Goal: Task Accomplishment & Management: Complete application form

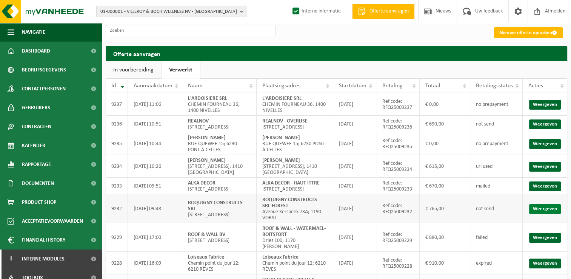
click at [541, 214] on link "Weergeven" at bounding box center [545, 209] width 32 height 10
click at [545, 127] on link "Weergeven" at bounding box center [545, 124] width 32 height 10
click at [139, 34] on input "text" at bounding box center [191, 30] width 170 height 11
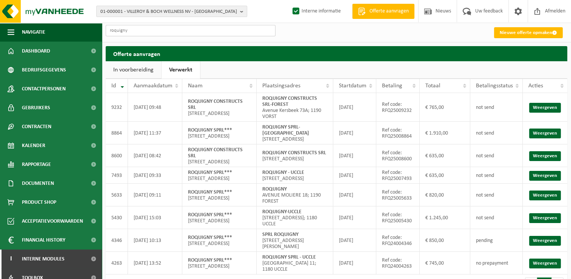
type input "roquigny"
click at [542, 108] on link "Weergeven" at bounding box center [545, 108] width 32 height 10
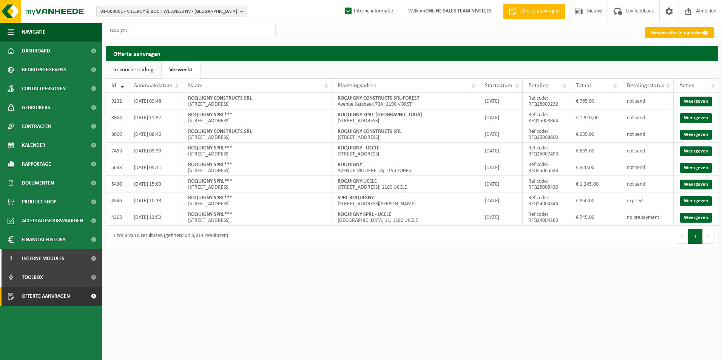
click at [571, 34] on link "Nieuwe offerte opmaken" at bounding box center [679, 32] width 69 height 11
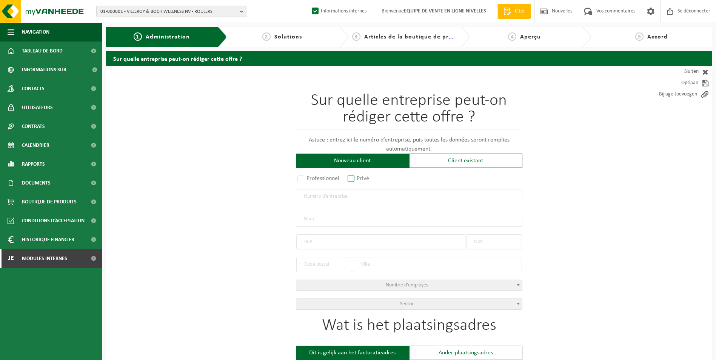
click at [352, 178] on label "Privé" at bounding box center [358, 178] width 25 height 11
click at [359, 178] on input "Privé" at bounding box center [361, 179] width 5 height 5
radio input "true"
select select "P"
select select "1707"
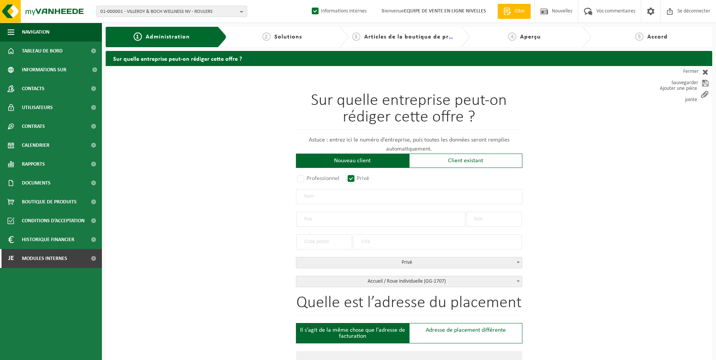
click at [318, 199] on input "text" at bounding box center [409, 196] width 227 height 15
click at [352, 197] on input "text" at bounding box center [409, 196] width 227 height 15
click at [338, 199] on input "text" at bounding box center [409, 196] width 227 height 15
type input "0632823545"
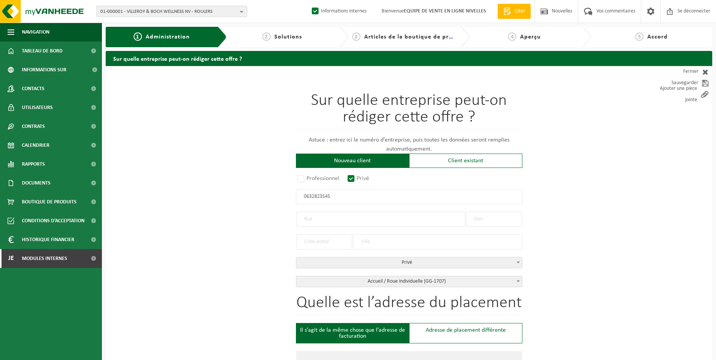
type input "0632823545"
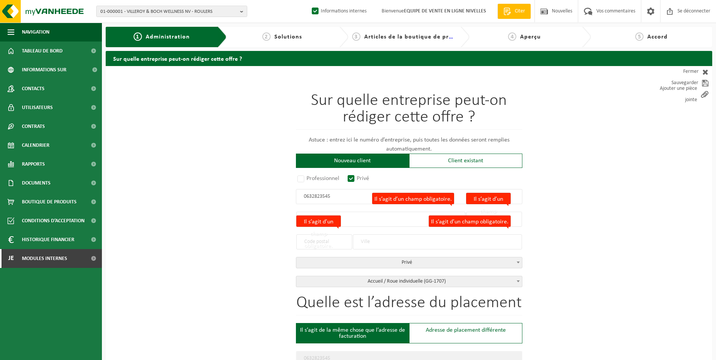
click at [336, 199] on input "0632823545" at bounding box center [409, 196] width 227 height 15
click at [322, 195] on input "0632823545" at bounding box center [409, 196] width 227 height 15
click at [354, 199] on input "0632823545" at bounding box center [409, 196] width 227 height 15
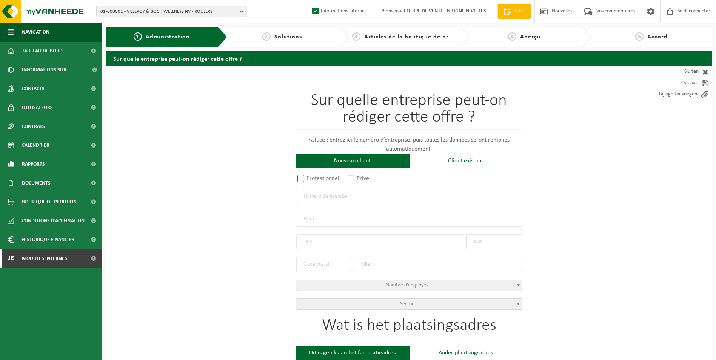
click at [301, 180] on label "Professionnel" at bounding box center [319, 178] width 46 height 11
click at [309, 180] on input "Professionnel" at bounding box center [311, 179] width 5 height 5
radio input "true"
click at [316, 198] on input "text" at bounding box center [409, 196] width 227 height 15
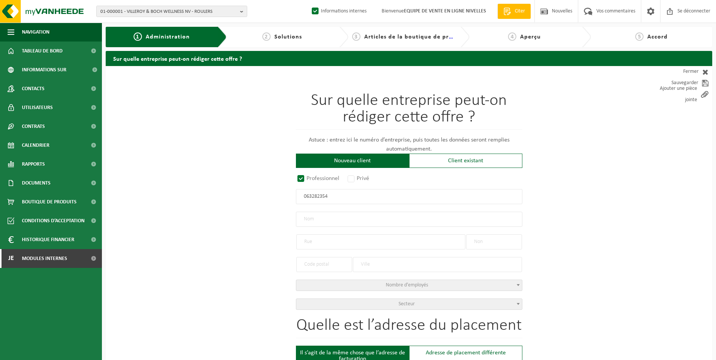
type input "0632823545"
radio input "true"
type input "0632823545"
type input "GREEN JOBS CV"
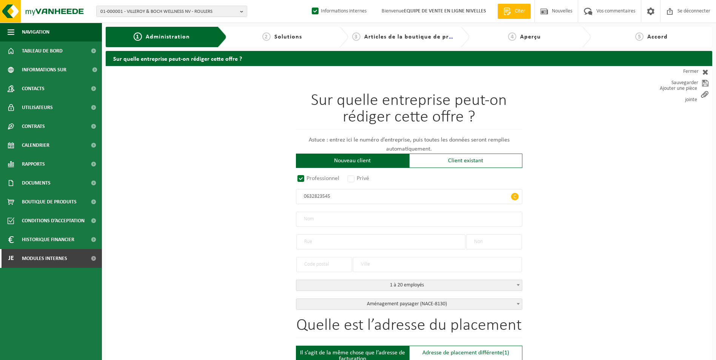
type input "VOIE DES GAUMAIS"
type input "4"
type input "1348"
type input "OTTIGNIES-[GEOGRAPHIC_DATA]"
select select "D"
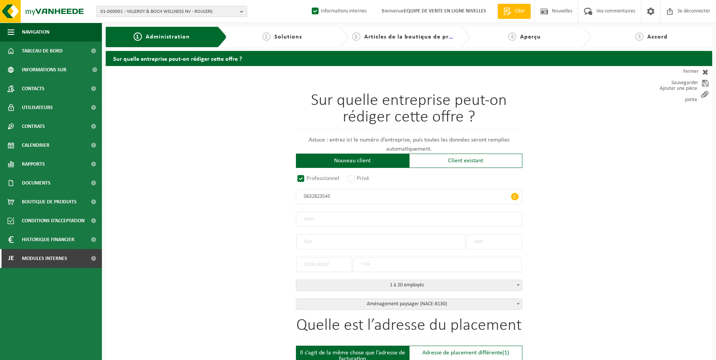
select select "NACE_8130"
type input "GREEN JOBS CV"
type input "VOIE DES GAUMAIS"
type input "4"
type input "1348"
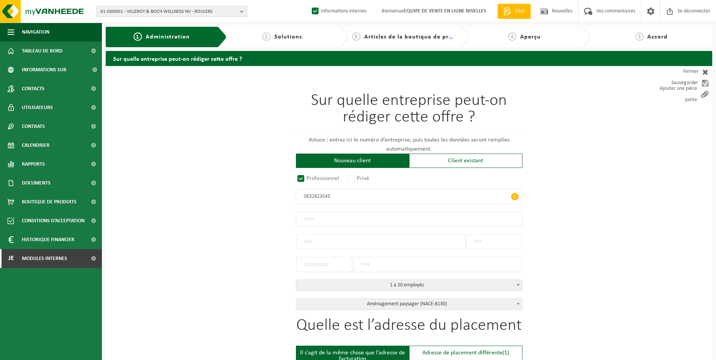
type input "OTTIGNIES-[GEOGRAPHIC_DATA]"
type input "2244324335"
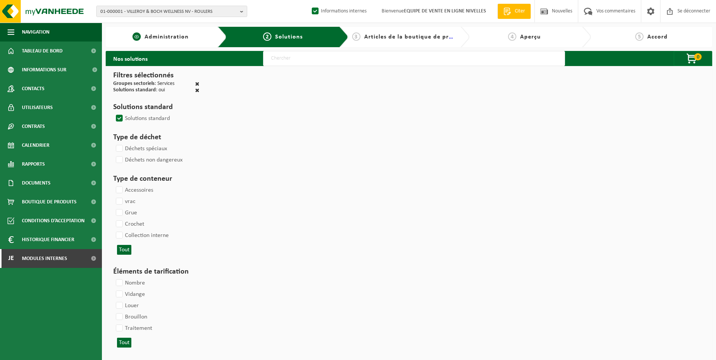
click at [177, 35] on span "Administration" at bounding box center [167, 37] width 44 height 6
select select
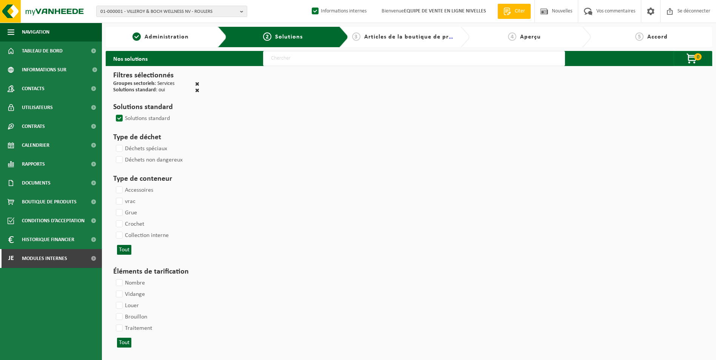
select select
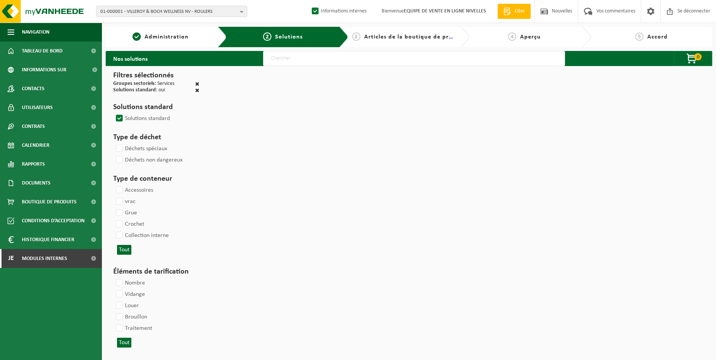
select select
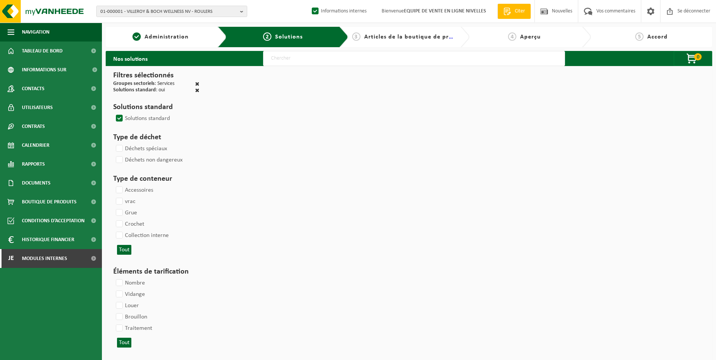
select select
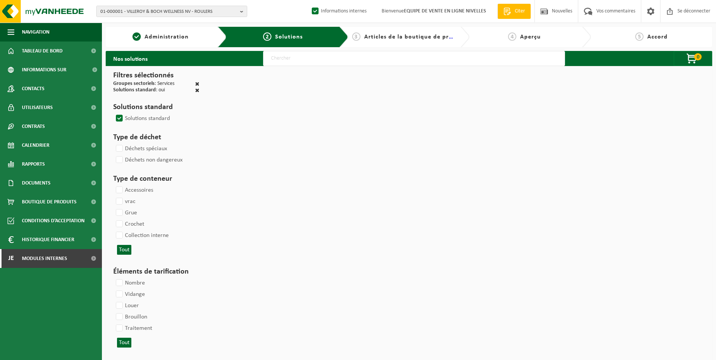
select select
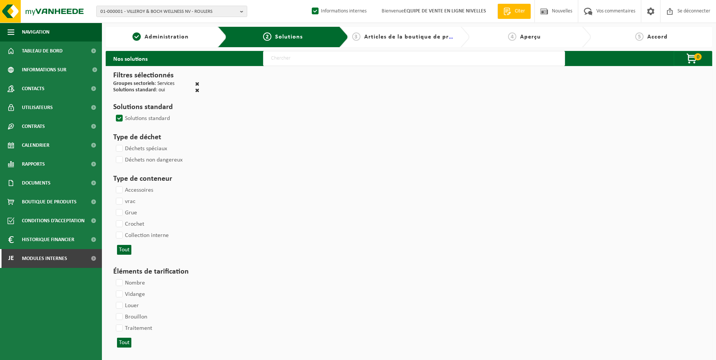
select select
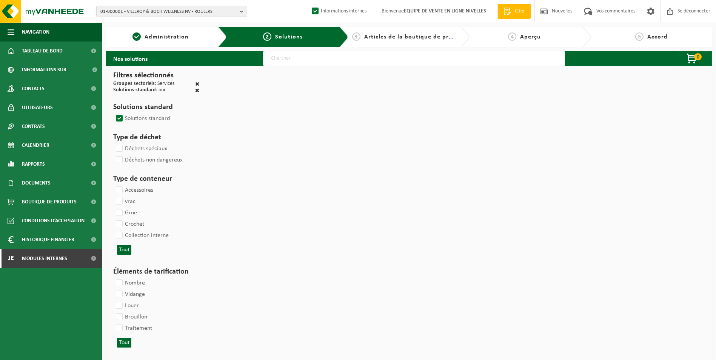
select select
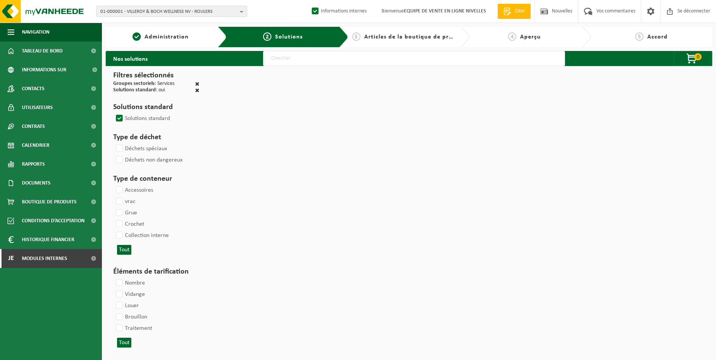
select select
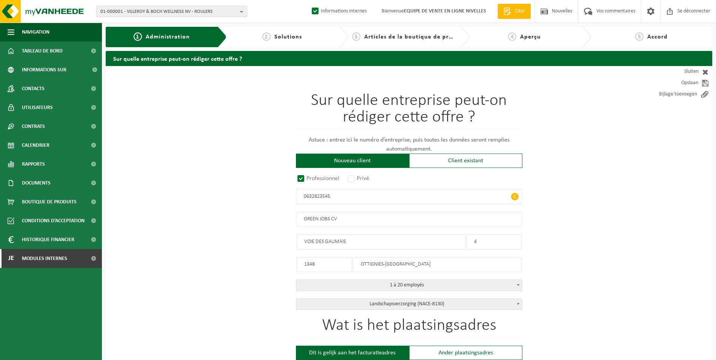
radio input "true"
type input "0632823545"
type input "GREEN JOBS CV"
type input "VOIE DES GAUMAIS"
type input "4"
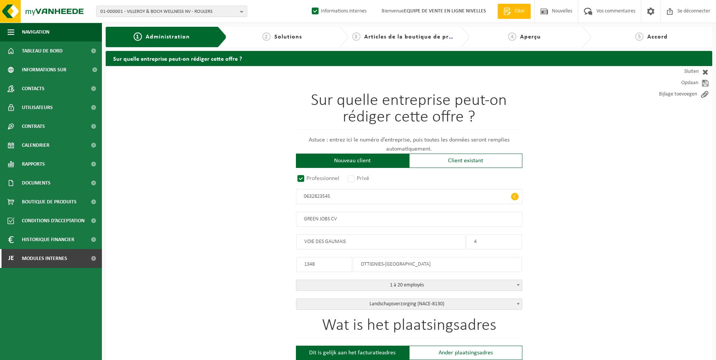
type input "1348"
type input "OTTIGNIES-[GEOGRAPHIC_DATA]"
select select "D"
select select "NACE_8130"
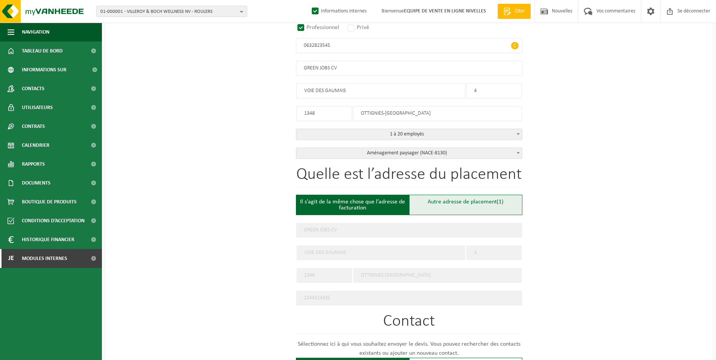
click at [437, 201] on div "Autre adresse de placement (1)" at bounding box center [465, 205] width 113 height 20
type input "Werf -"
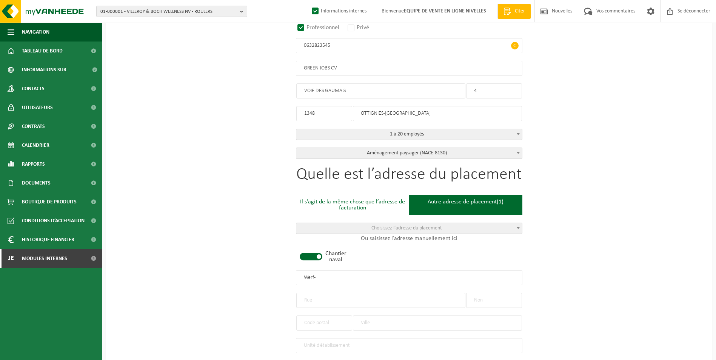
click at [316, 254] on span at bounding box center [311, 257] width 23 height 8
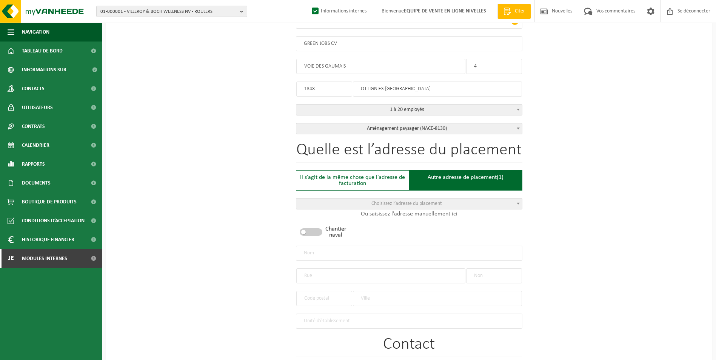
scroll to position [189, 0]
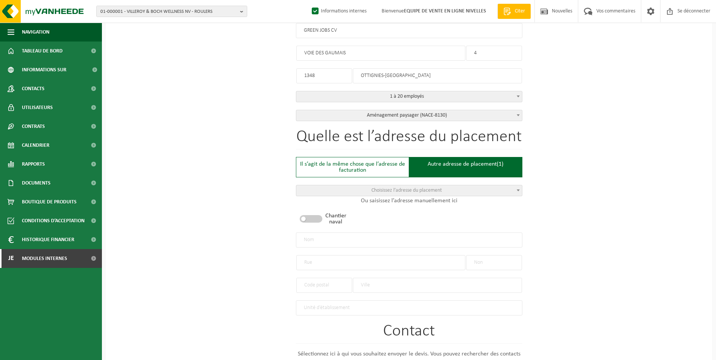
click at [338, 260] on input "text" at bounding box center [380, 262] width 169 height 15
type input "a"
click at [486, 260] on input "text" at bounding box center [494, 262] width 56 height 15
click at [324, 262] on input "Avenue soyer" at bounding box center [380, 262] width 169 height 15
type input "Avenue Soyer"
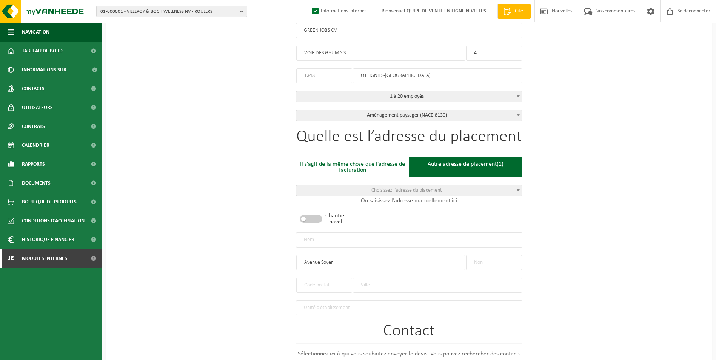
click at [372, 283] on input "text" at bounding box center [437, 285] width 169 height 15
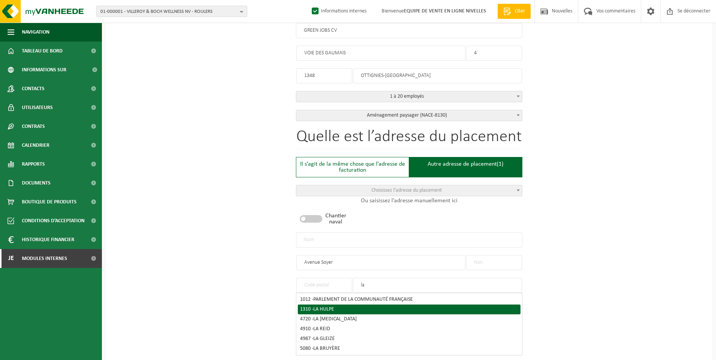
type input "la"
click at [341, 305] on li "1310 - LA HULPE" at bounding box center [409, 310] width 223 height 10
click at [336, 305] on li "1310 - LA HULPE" at bounding box center [409, 310] width 223 height 10
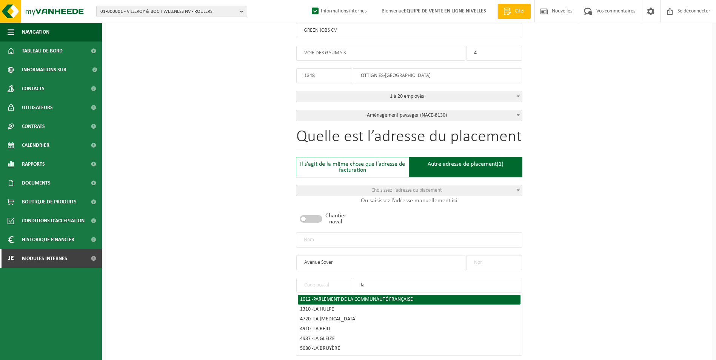
click at [487, 258] on input "text" at bounding box center [494, 262] width 56 height 15
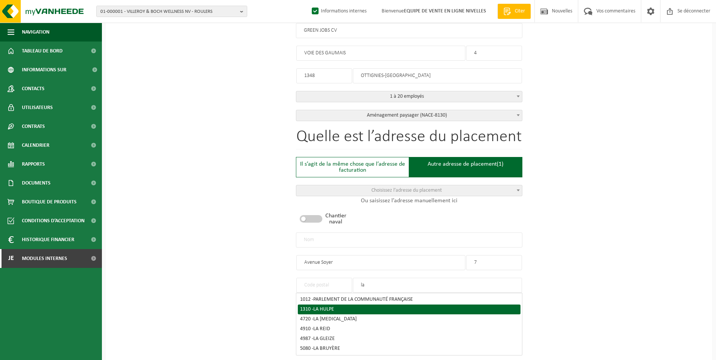
type input "7"
click at [314, 307] on div "1310 - LA HULPE" at bounding box center [409, 309] width 218 height 5
type input "1310"
type input "LA HULPE"
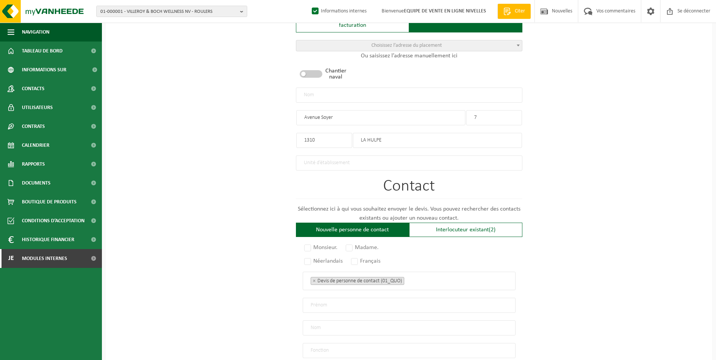
scroll to position [378, 0]
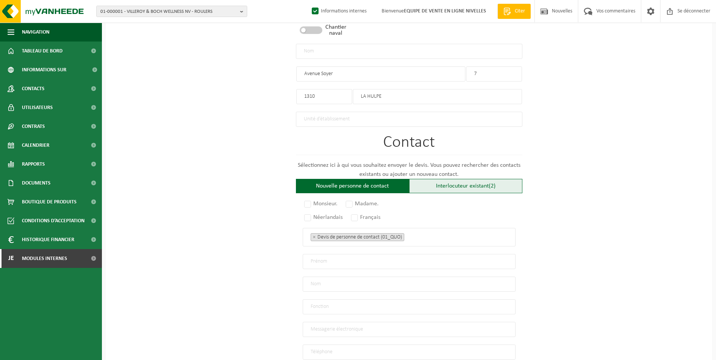
click at [445, 182] on div "Interlocuteur existant (2)" at bounding box center [465, 186] width 113 height 14
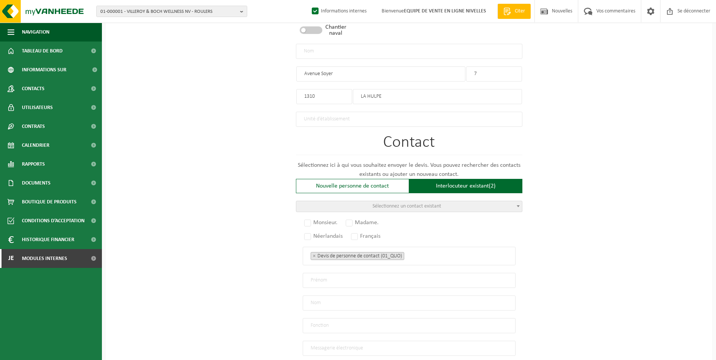
click at [401, 204] on span "Sélectionnez un contact existant" at bounding box center [407, 207] width 69 height 6
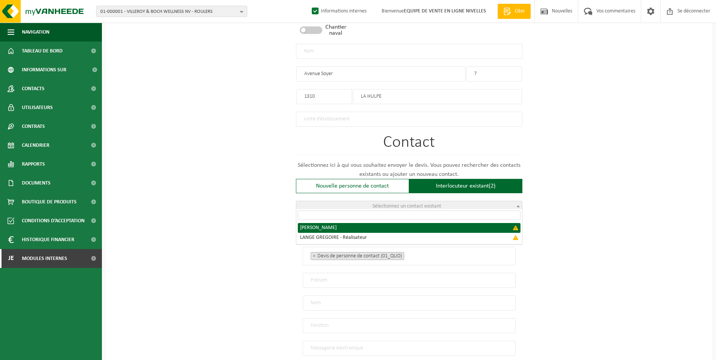
select select "{"code":"","firstname":"JACQUELINE AUGUSTA G","surname":"HEMBERG","gender":"Unk…"
type input "JACQUELINE AUGUSTA G"
type input "HEMBERG"
type input "Director"
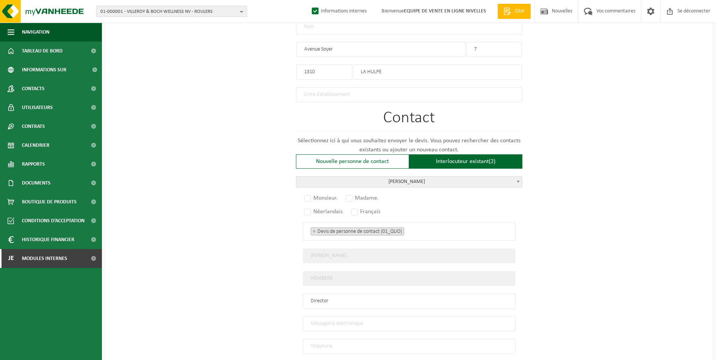
scroll to position [415, 0]
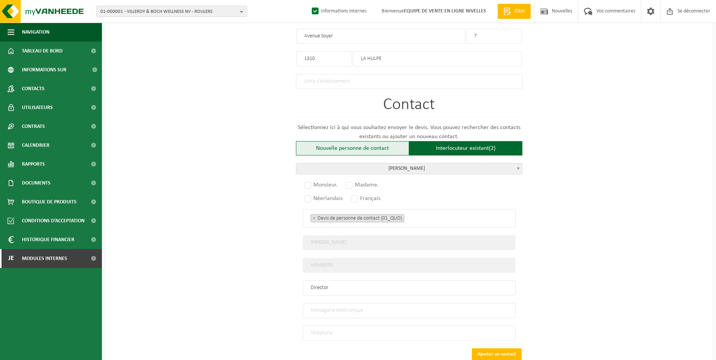
click at [333, 147] on div "Nouvelle personne de contact" at bounding box center [352, 148] width 113 height 14
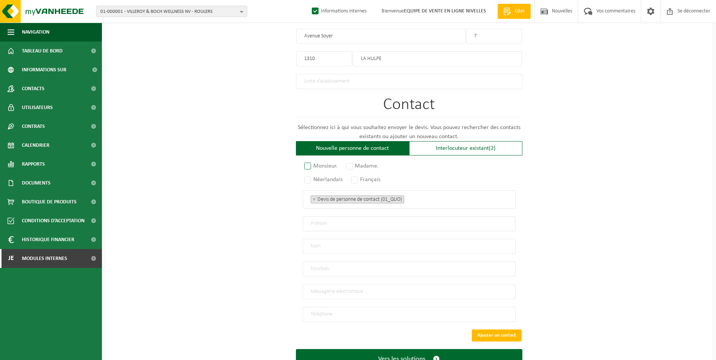
click at [307, 164] on label "Monsieur." at bounding box center [321, 166] width 37 height 11
radio input "true"
click at [356, 178] on label "Français" at bounding box center [366, 179] width 33 height 11
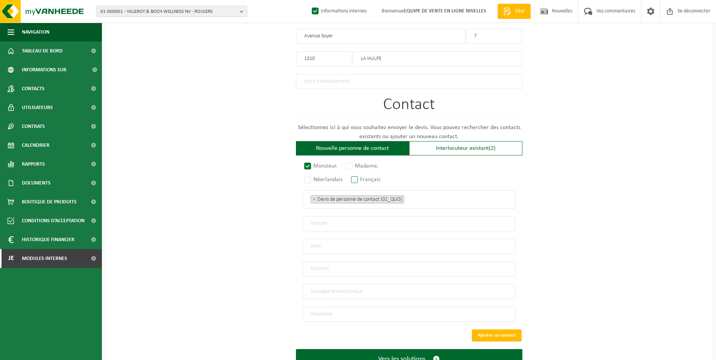
radio input "true"
click at [409, 194] on input "search" at bounding box center [408, 197] width 4 height 7
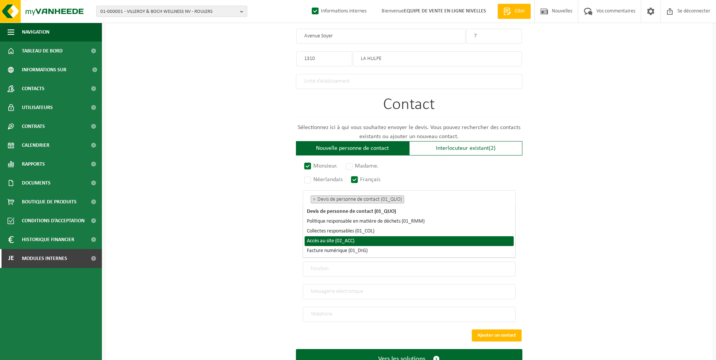
click at [346, 239] on li "Accès au site (02_ACC)" at bounding box center [409, 241] width 209 height 10
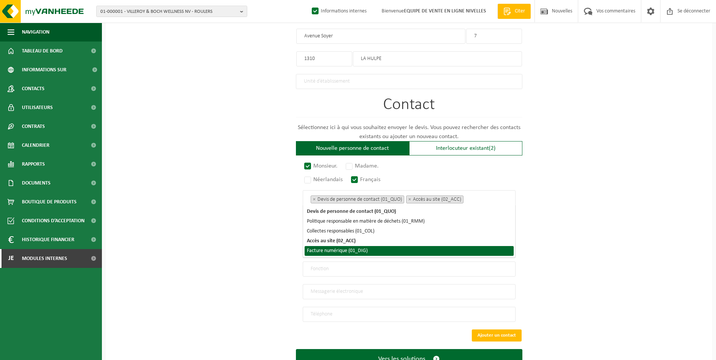
click at [342, 250] on li "Facture numérique (01_DIG)" at bounding box center [409, 251] width 209 height 10
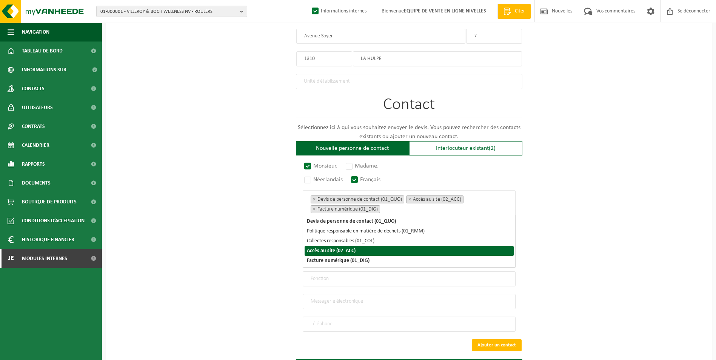
click at [260, 235] on div "Sur quelle entreprise peut-on rédiger cette offre ? Astuce : entrez ici le numé…" at bounding box center [409, 24] width 607 height 747
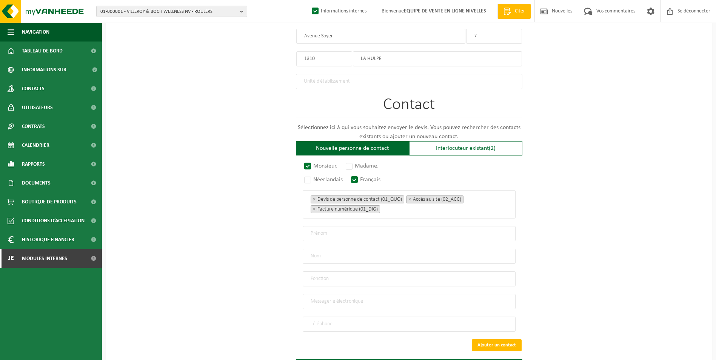
click at [341, 233] on input "text" at bounding box center [409, 233] width 213 height 15
click at [333, 257] on input "text" at bounding box center [409, 256] width 213 height 15
type input "LANGE"
click at [329, 229] on input "text" at bounding box center [409, 233] width 213 height 15
type input "GREGOIRE"
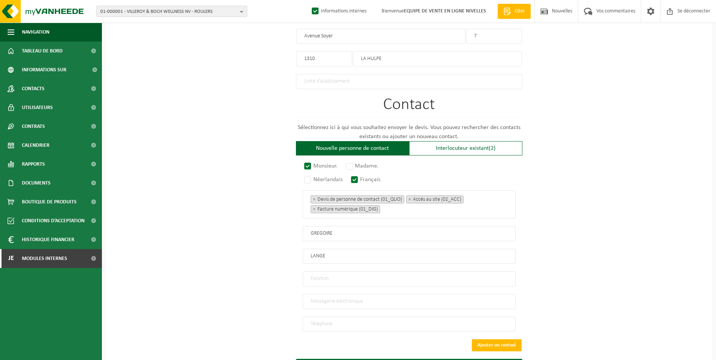
click at [324, 295] on input "email" at bounding box center [409, 301] width 213 height 15
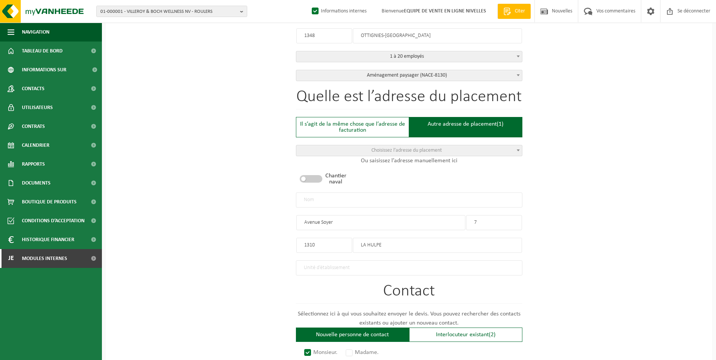
scroll to position [451, 0]
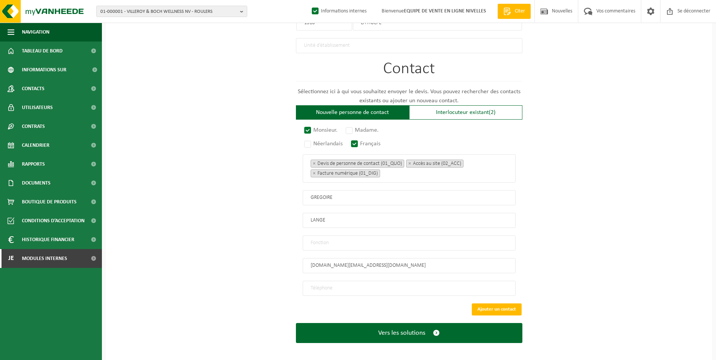
type input "GREEN.JOBS@HOTMAIL.COM"
click at [350, 282] on input "tel" at bounding box center [409, 288] width 213 height 15
click at [342, 283] on input "tel" at bounding box center [409, 288] width 213 height 15
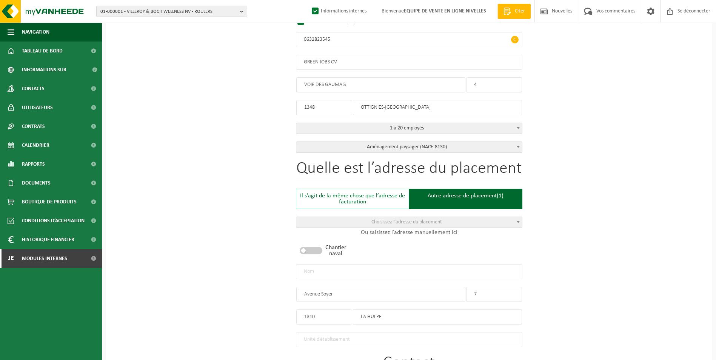
scroll to position [111, 0]
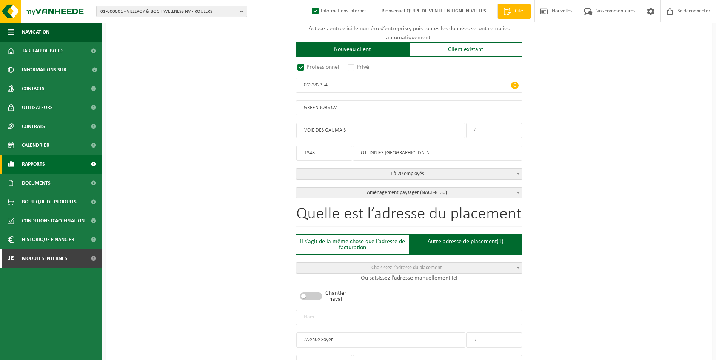
type input "+32 492 20 60 20"
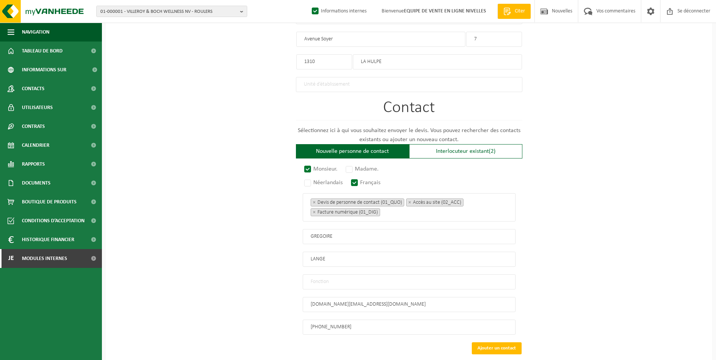
scroll to position [451, 0]
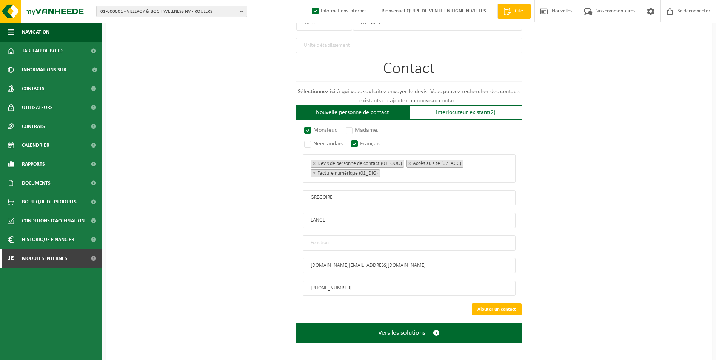
click at [334, 238] on input "text" at bounding box center [409, 243] width 213 height 15
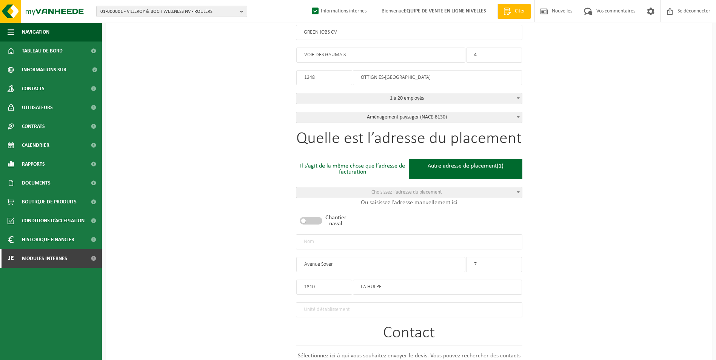
scroll to position [149, 0]
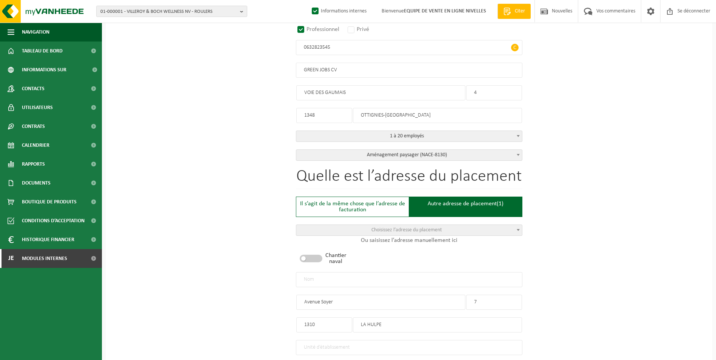
type input "CONTACT"
click at [353, 280] on input "text" at bounding box center [409, 279] width 227 height 15
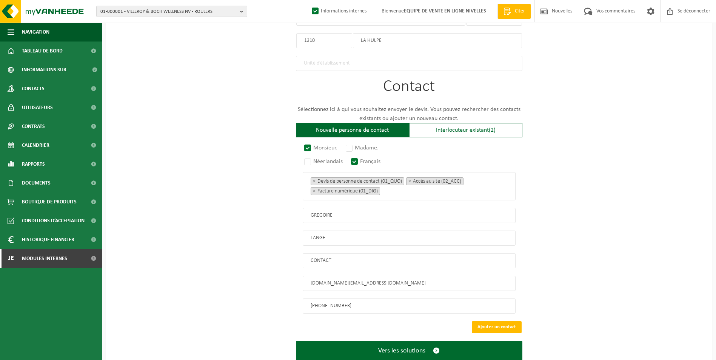
scroll to position [451, 0]
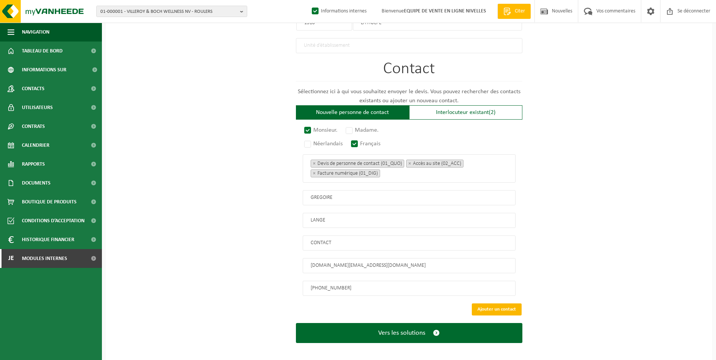
type input "GREEN JOBS-LA HULPE"
click at [487, 304] on button "Ajouter un contact" at bounding box center [497, 310] width 50 height 12
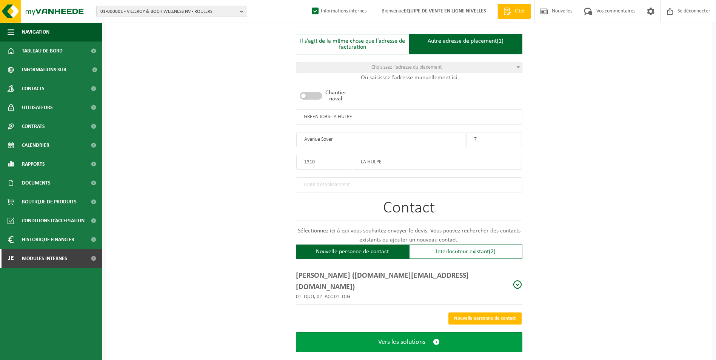
click at [388, 338] on span "Vers les solutions" at bounding box center [401, 342] width 47 height 8
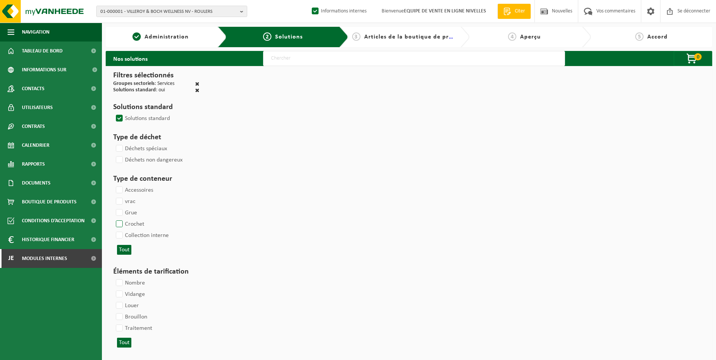
click at [118, 221] on label "Crochet" at bounding box center [129, 224] width 30 height 11
click at [113, 219] on input "Crochet" at bounding box center [113, 218] width 0 height 0
checkbox input "true"
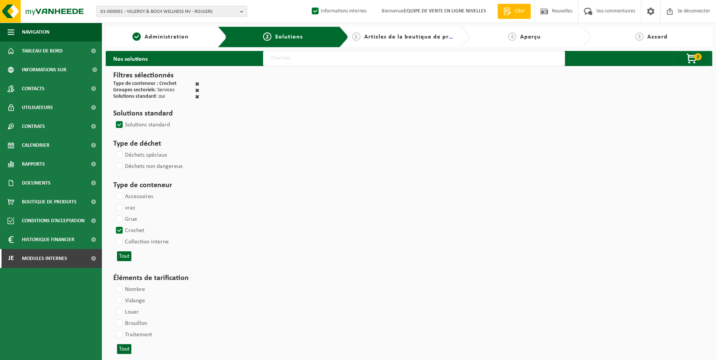
select select
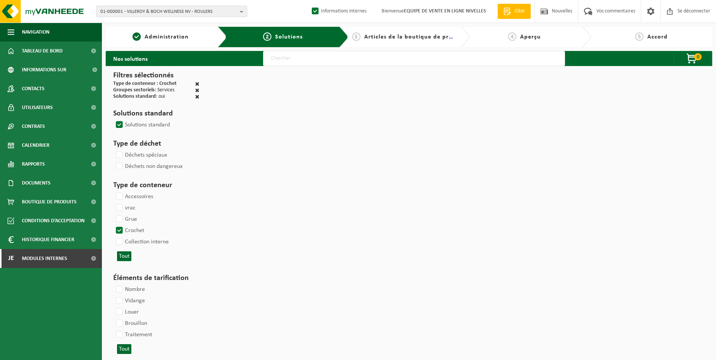
select select
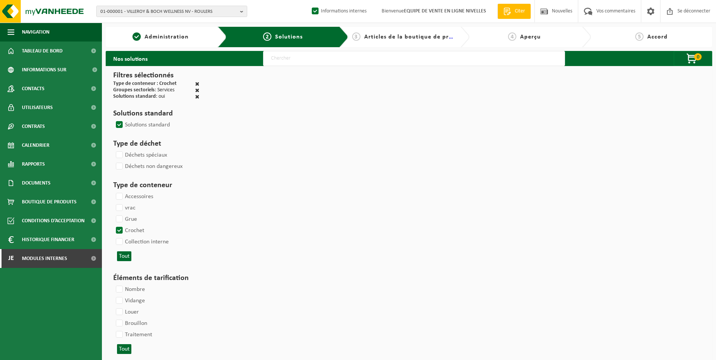
select select
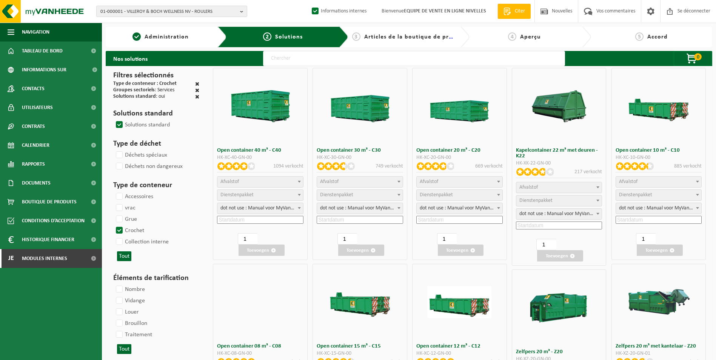
select select
select select "25"
select select
select select "197"
select select
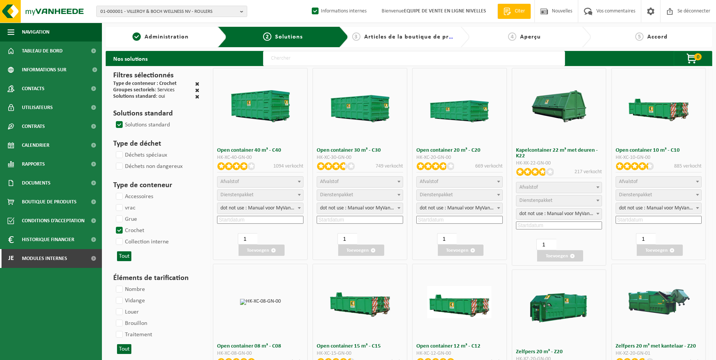
select select "8"
select select
select select "7"
select select
select select "7"
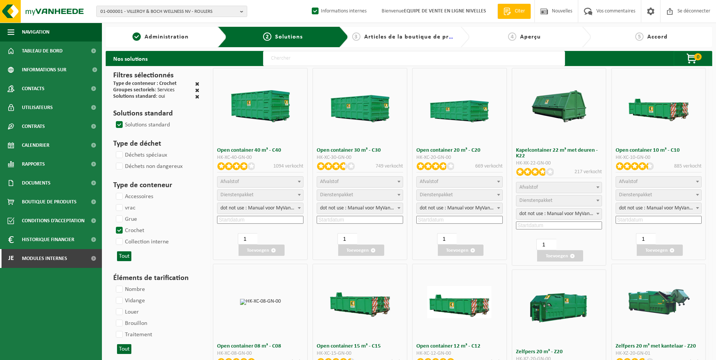
select select
select select "25"
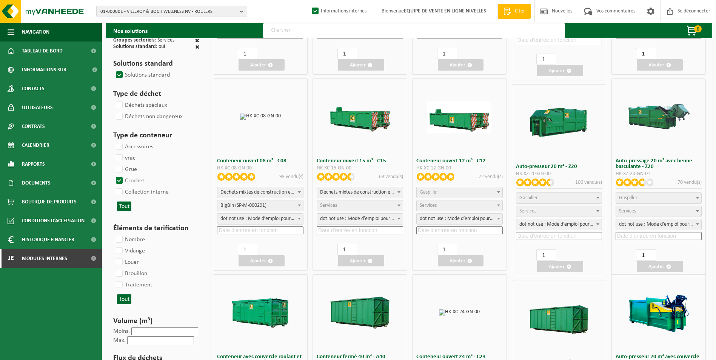
scroll to position [189, 0]
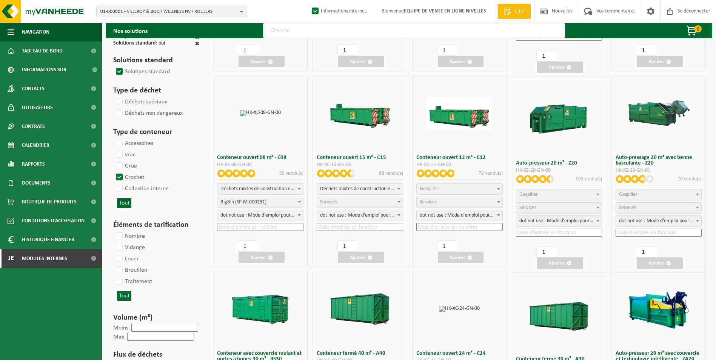
click at [267, 190] on span "Déchets mixtes de construction et de démolition (inertes et non inertes)" at bounding box center [261, 189] width 86 height 11
select select
select select "197"
select select "25"
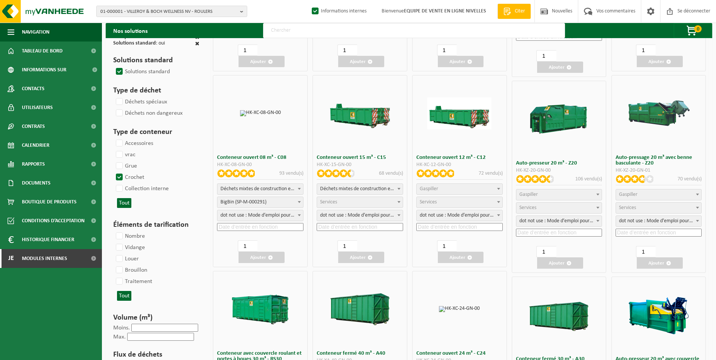
click at [259, 225] on input at bounding box center [260, 227] width 86 height 8
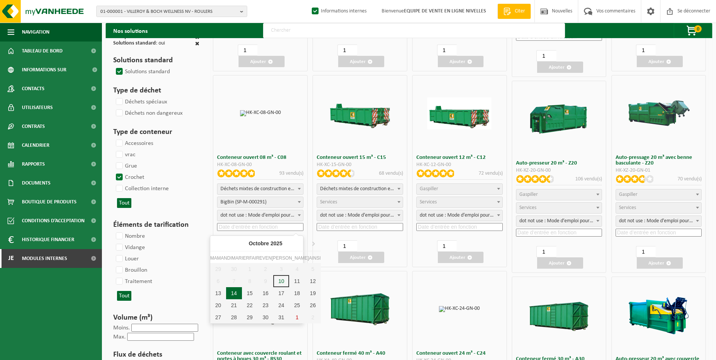
click at [232, 295] on div "14" at bounding box center [234, 293] width 16 height 12
type input "2025-10-14"
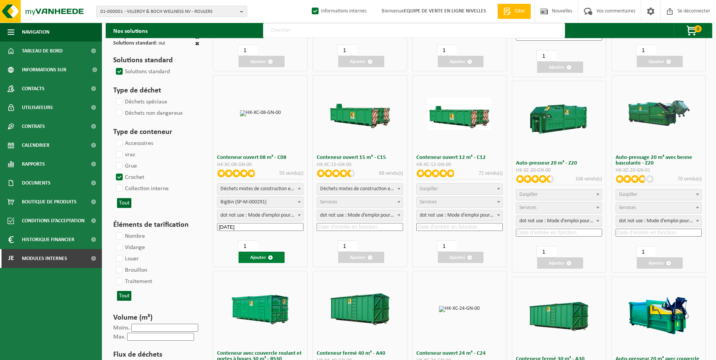
click at [266, 259] on font "Ajouter" at bounding box center [258, 257] width 16 height 5
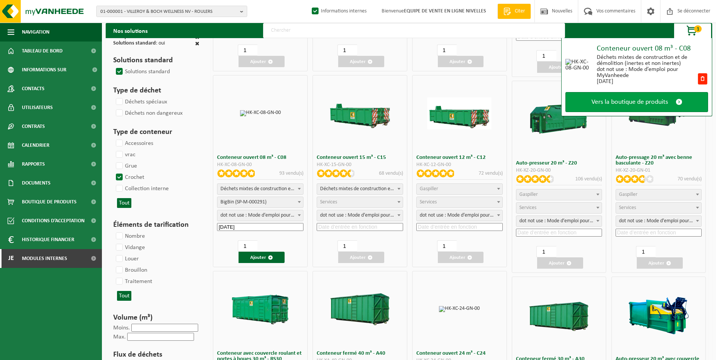
click at [625, 105] on span "Vers la boutique de produits" at bounding box center [630, 102] width 77 height 8
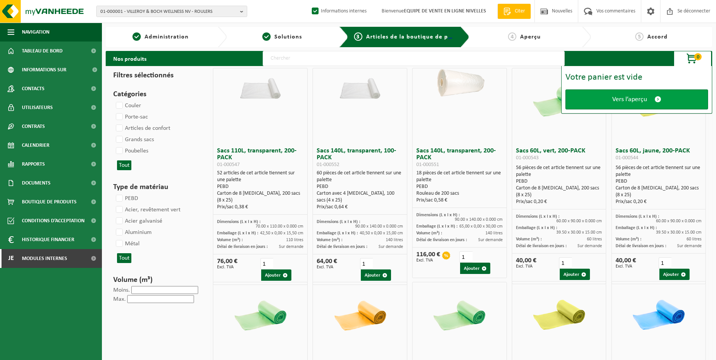
click at [619, 97] on span "Vers l’aperçu" at bounding box center [630, 100] width 35 height 8
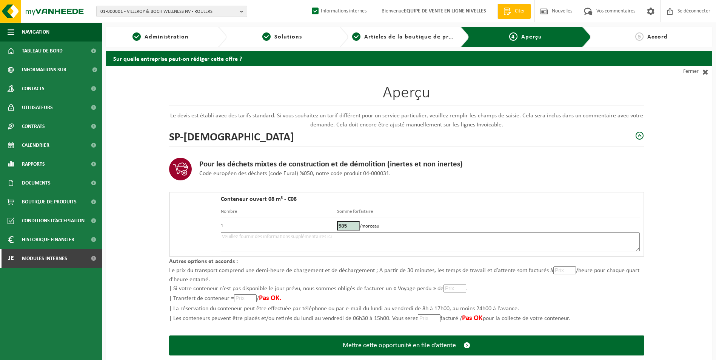
click at [414, 242] on textarea at bounding box center [430, 242] width 419 height 19
type textarea "p"
click at [464, 238] on textarea "Placement 8m3 brique et terre le 14/10. Après midi. Télèphoner absolument pour …" at bounding box center [430, 242] width 419 height 19
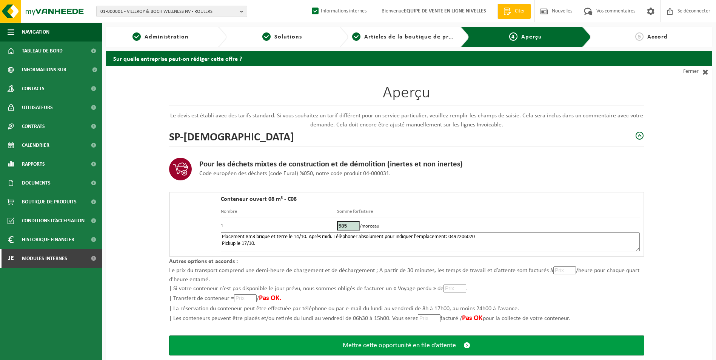
type textarea "Placement 8m3 brique et terre le 14/10. Après midi. Télèphoner absolument pour …"
click at [383, 346] on span "Mettre cette opportunité en file d’attente" at bounding box center [399, 346] width 113 height 8
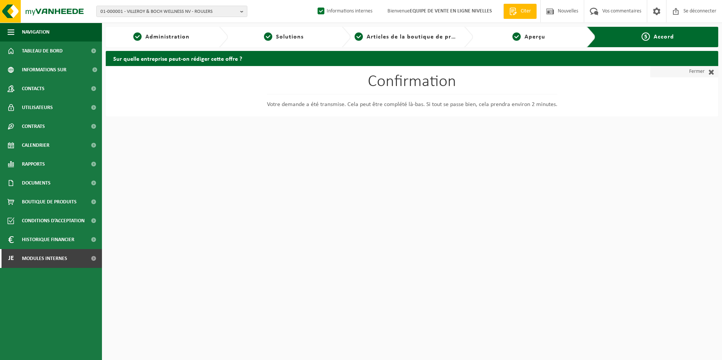
click at [704, 71] on font "Fermer" at bounding box center [696, 71] width 15 height 11
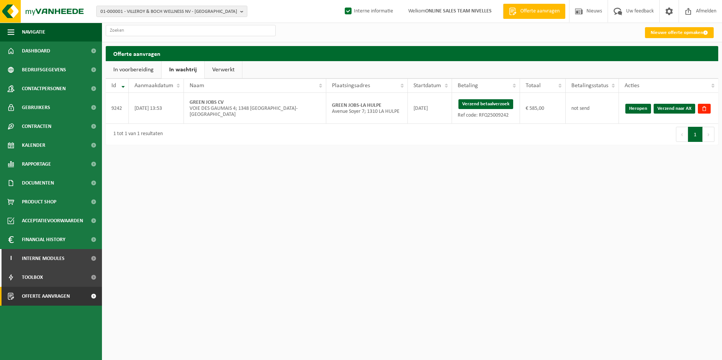
drag, startPoint x: 492, startPoint y: 104, endPoint x: 401, endPoint y: 45, distance: 109.1
click at [492, 104] on button "Verzend betaalverzoek" at bounding box center [485, 104] width 55 height 10
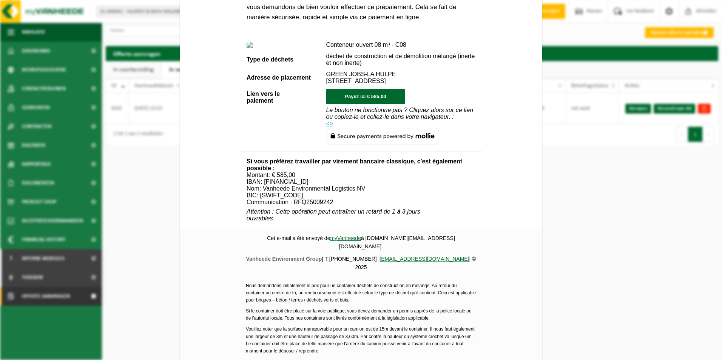
scroll to position [258, 0]
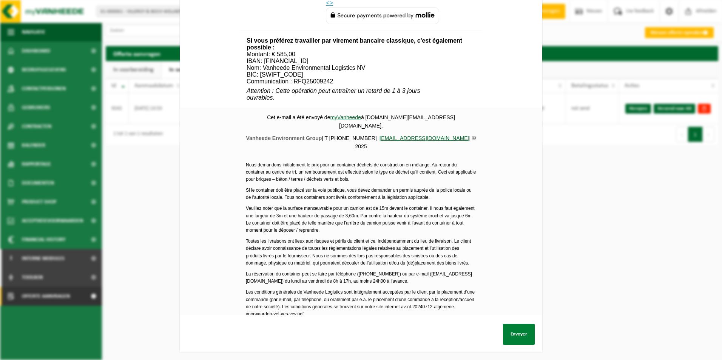
click at [513, 331] on button "Envoyer" at bounding box center [519, 334] width 32 height 21
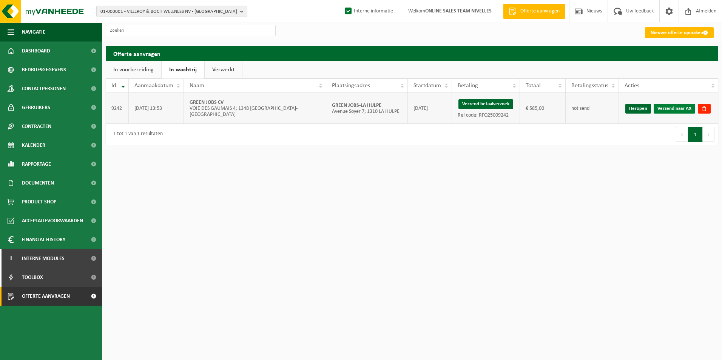
click at [676, 107] on link "Verzend naar AX" at bounding box center [675, 109] width 42 height 10
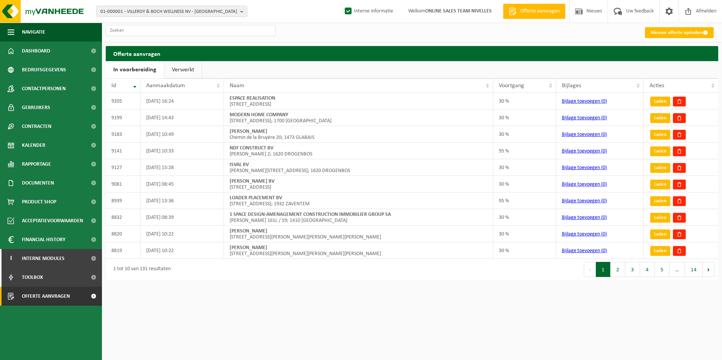
click at [187, 69] on link "Verwerkt" at bounding box center [182, 69] width 37 height 17
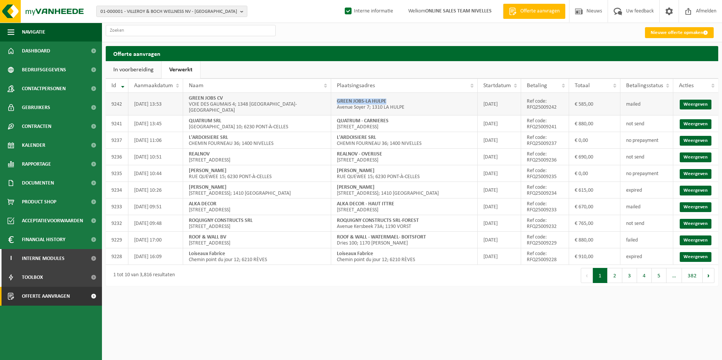
drag, startPoint x: 337, startPoint y: 100, endPoint x: 414, endPoint y: 96, distance: 76.4
click at [414, 96] on td "GREEN JOBS-LA HULPE [STREET_ADDRESS]" at bounding box center [404, 104] width 147 height 23
copy strong "GREEN JOBS-LA HULPE"
click at [685, 119] on link "Weergeven" at bounding box center [696, 124] width 32 height 10
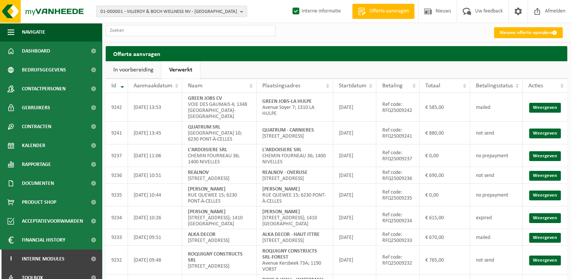
click at [272, 71] on ul "In voorbereiding Verwerkt" at bounding box center [337, 69] width 462 height 17
click at [295, 34] on div "Nieuwe offerte opmaken" at bounding box center [336, 32] width 469 height 19
